Goal: Information Seeking & Learning: Understand process/instructions

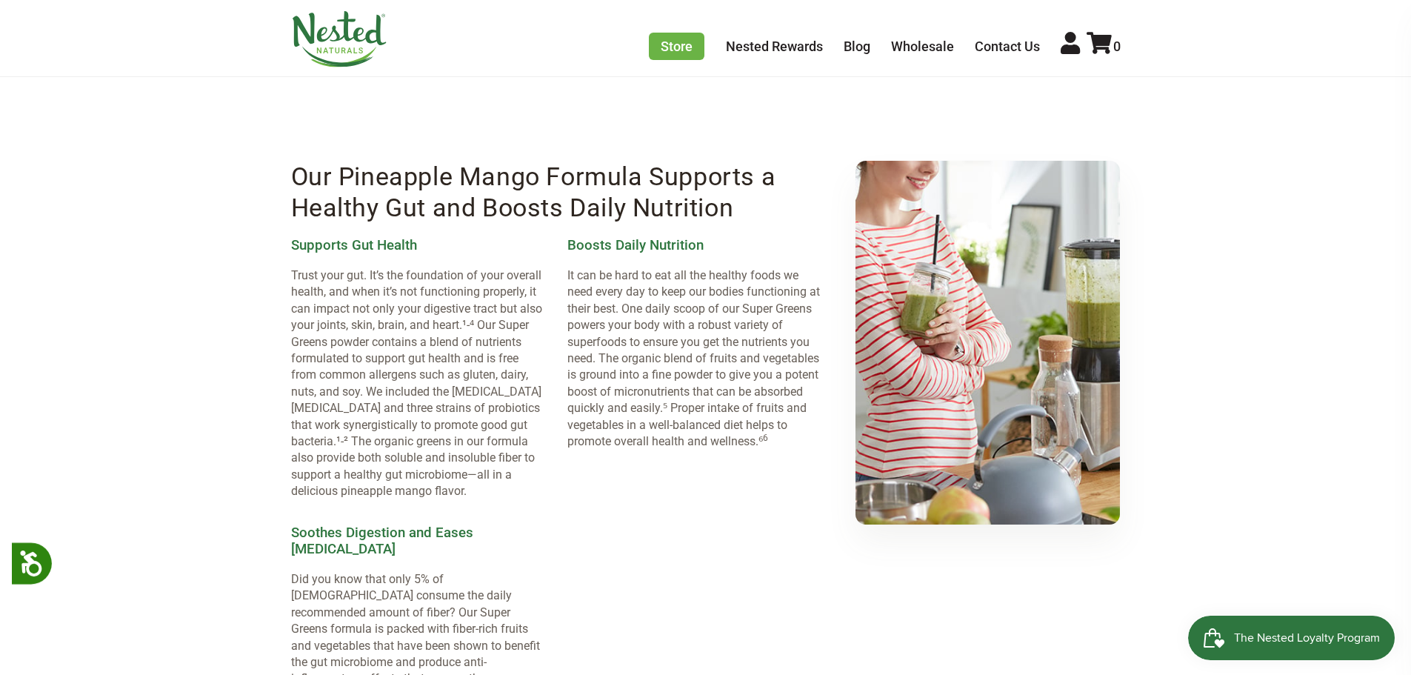
scroll to position [1185, 0]
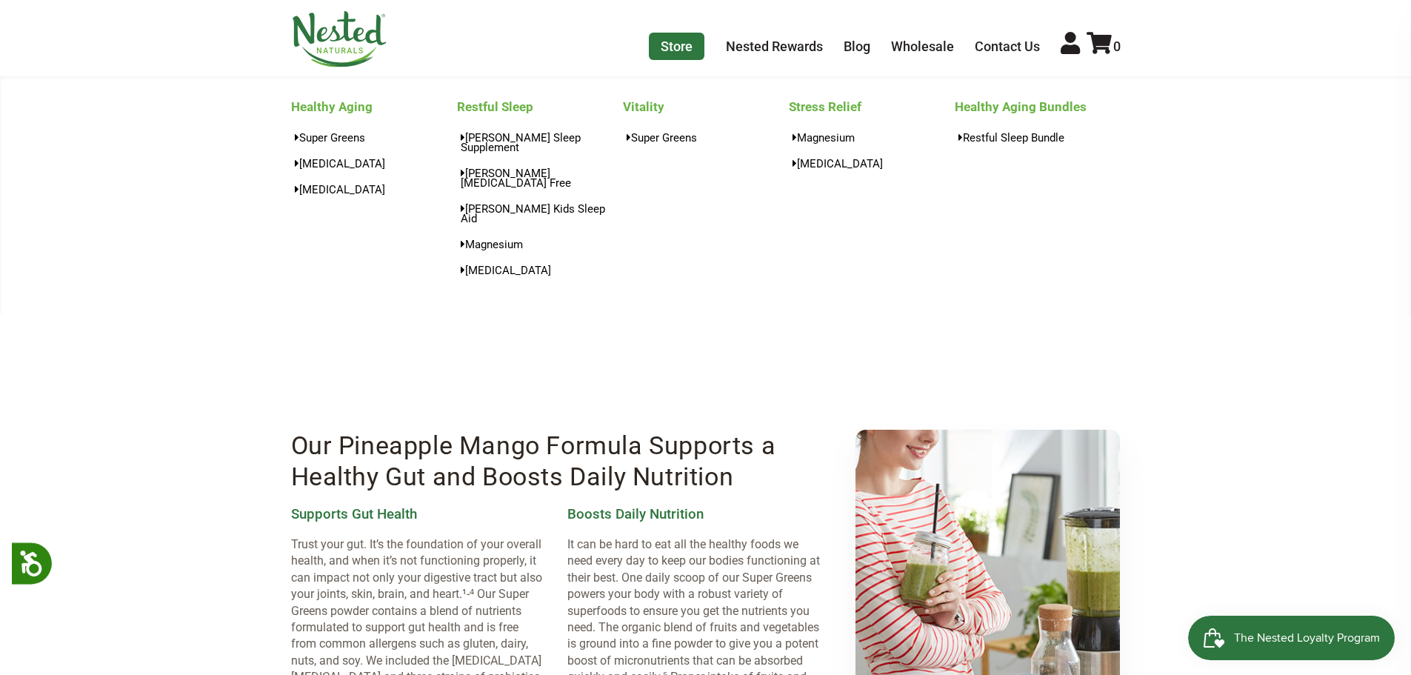
click at [686, 46] on link "Store" at bounding box center [677, 46] width 56 height 27
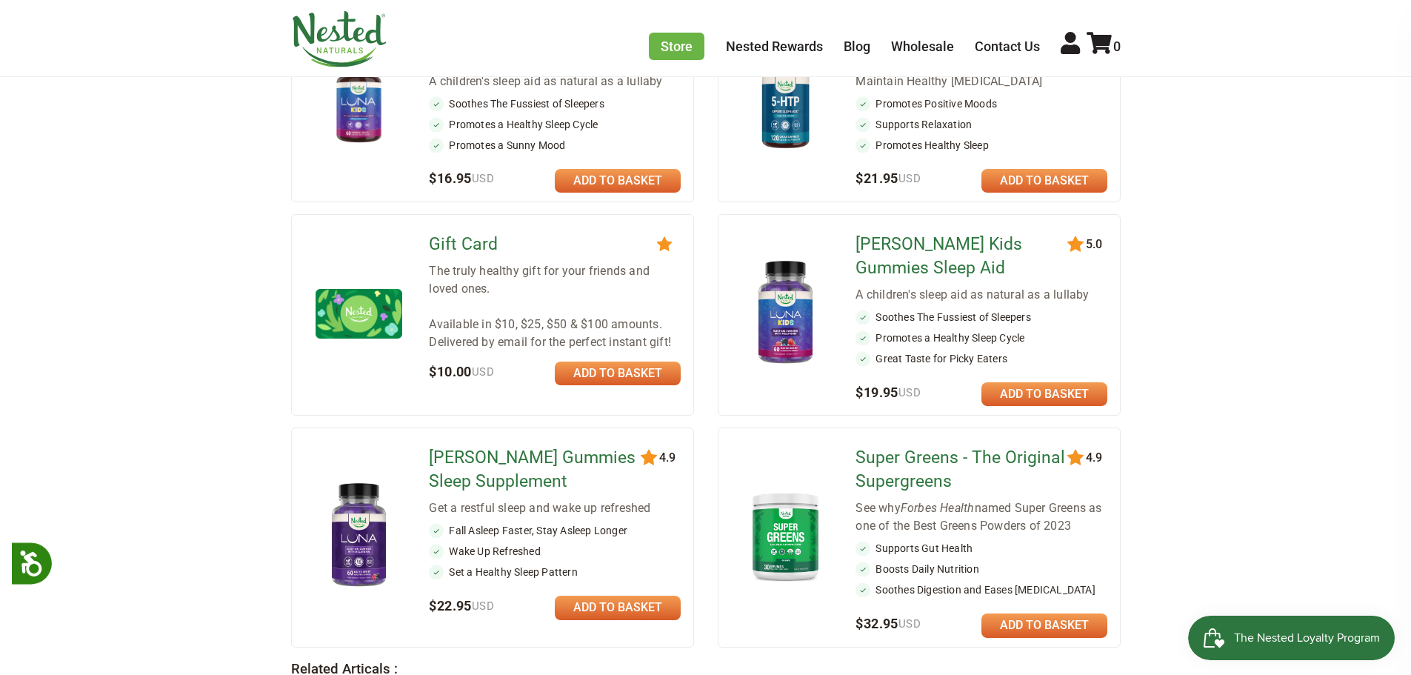
scroll to position [1553, 0]
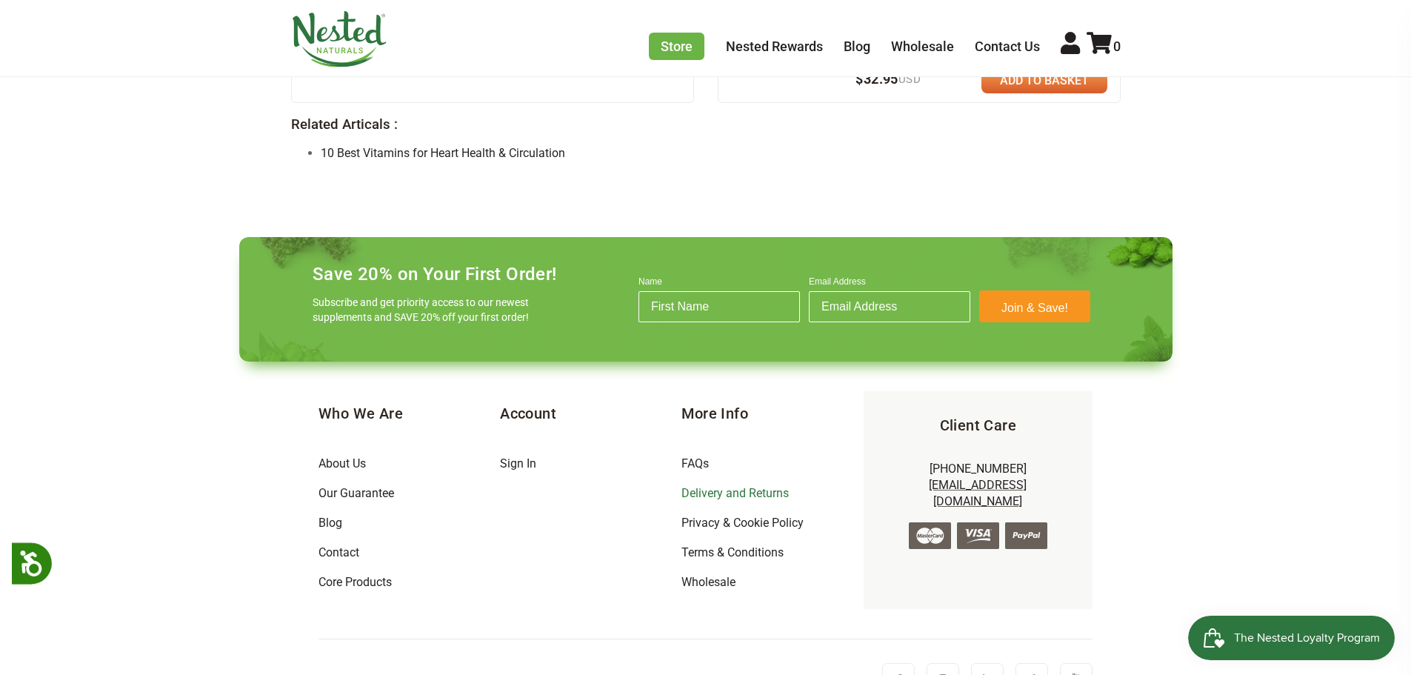
click at [732, 486] on link "Delivery and Returns" at bounding box center [735, 493] width 107 height 14
